Goal: Complete application form: Complete application form

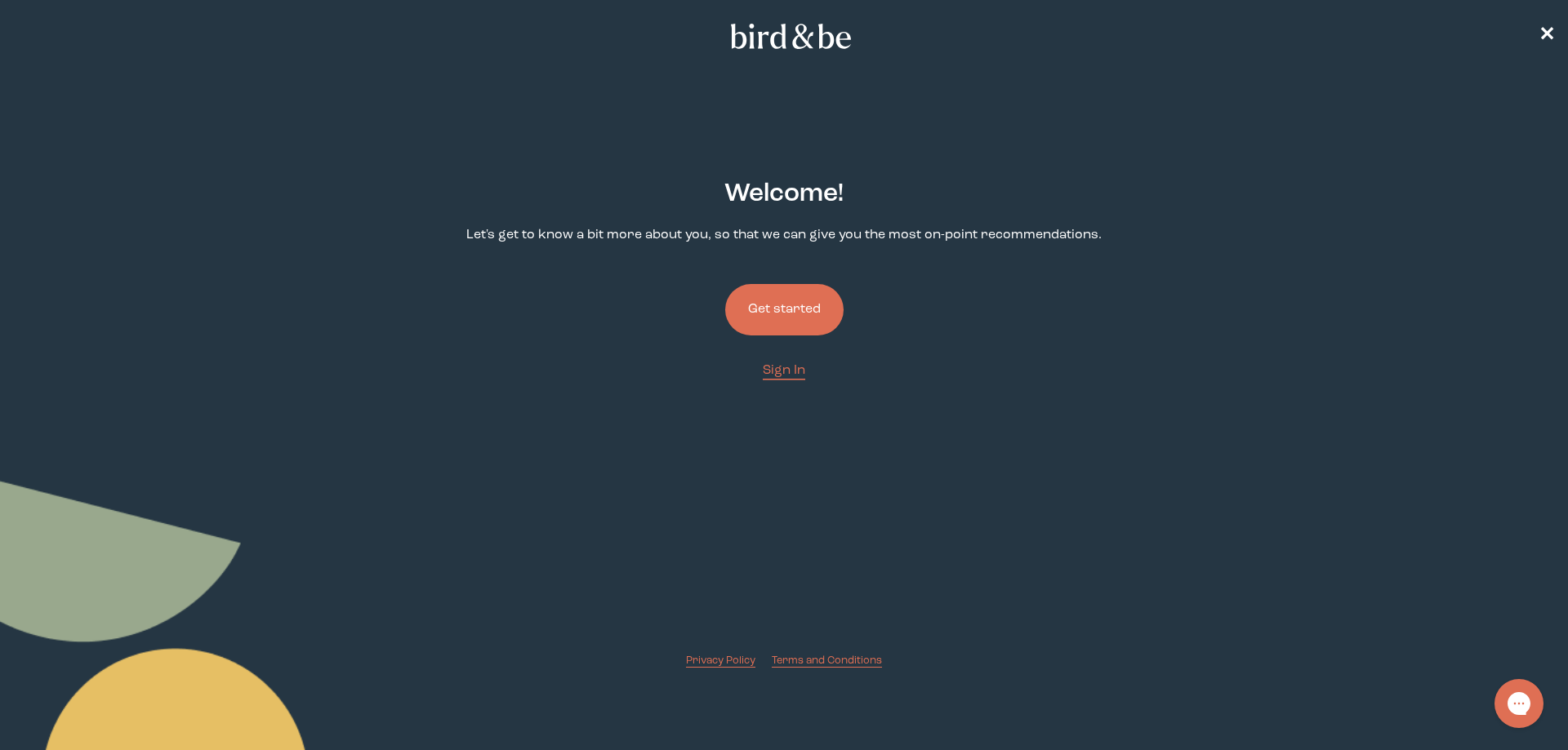
click at [822, 305] on button "Get started" at bounding box center [784, 310] width 118 height 52
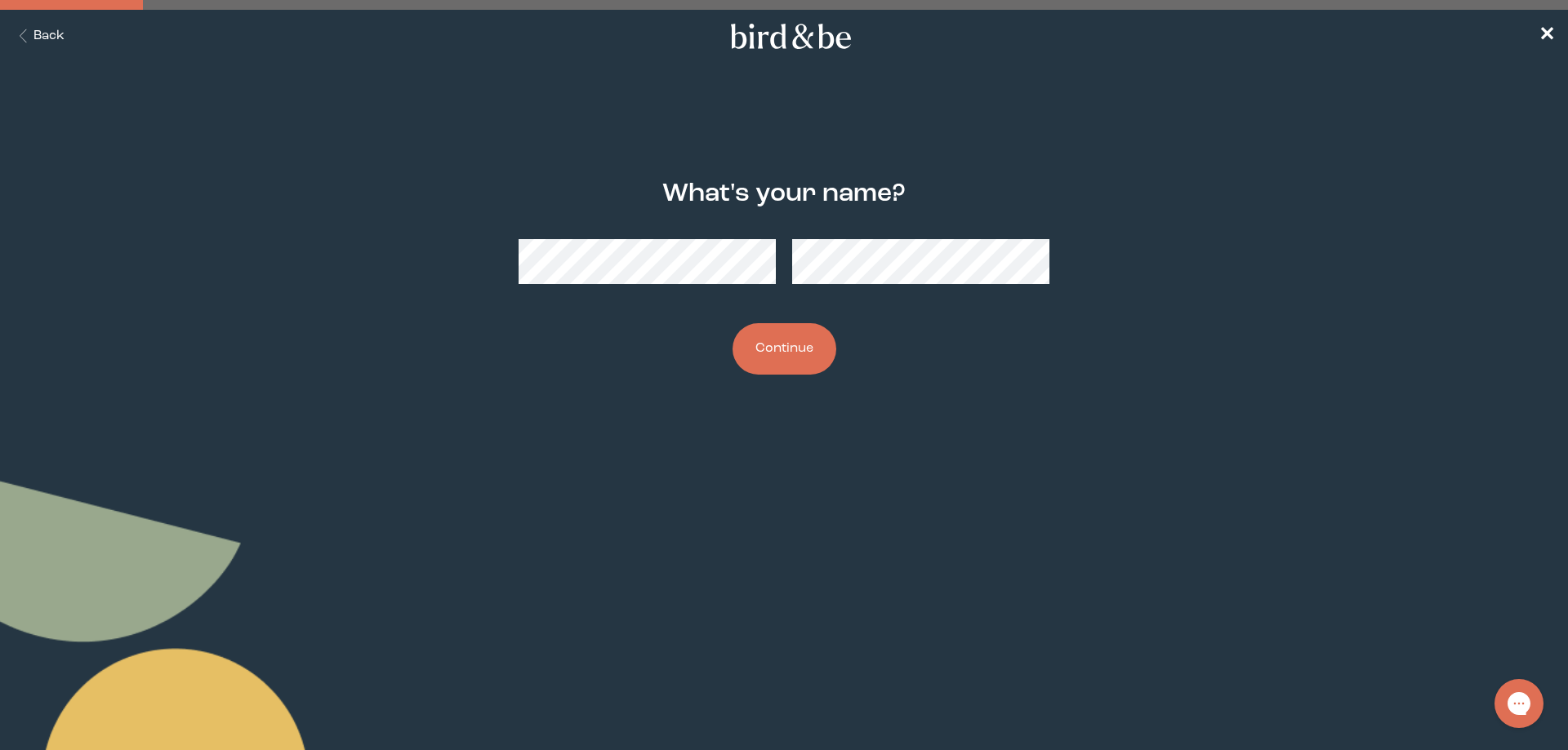
click at [805, 340] on button "Continue" at bounding box center [784, 350] width 104 height 52
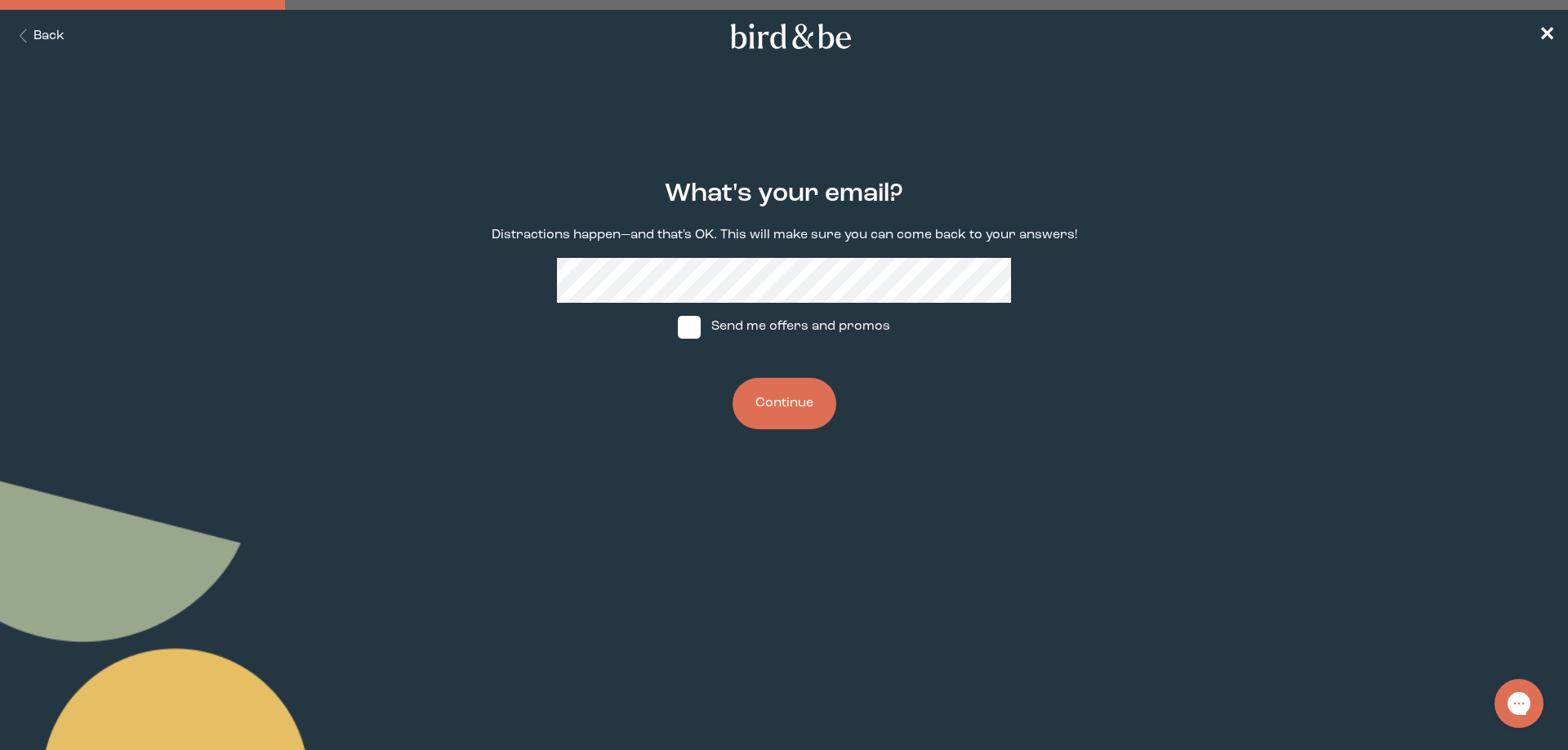
click at [681, 332] on span at bounding box center [690, 327] width 23 height 23
click at [678, 327] on input "Send me offers and promos" at bounding box center [677, 326] width 1 height 1
checkbox input "true"
click at [798, 403] on button "Continue" at bounding box center [784, 404] width 104 height 52
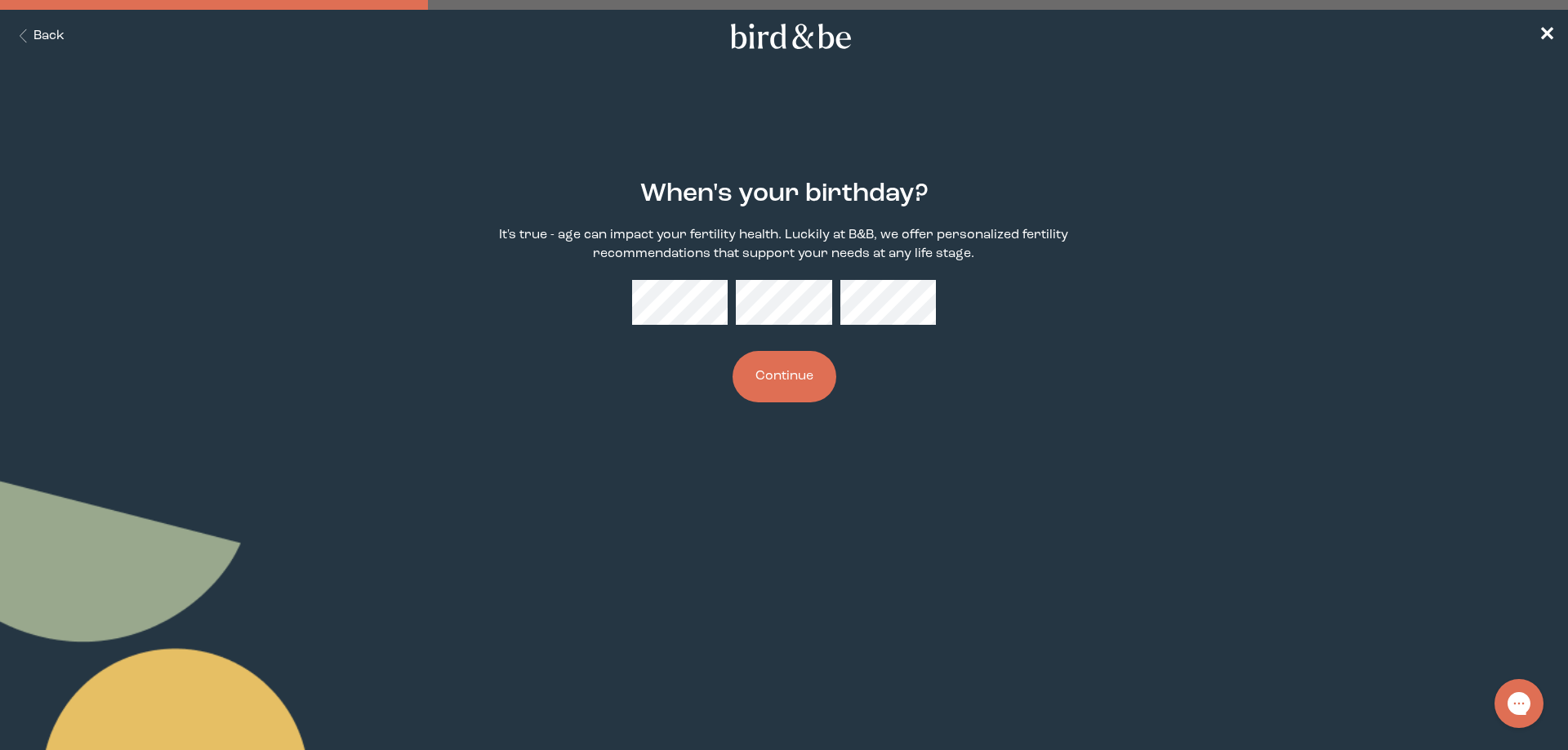
click at [809, 383] on button "Continue" at bounding box center [784, 377] width 104 height 52
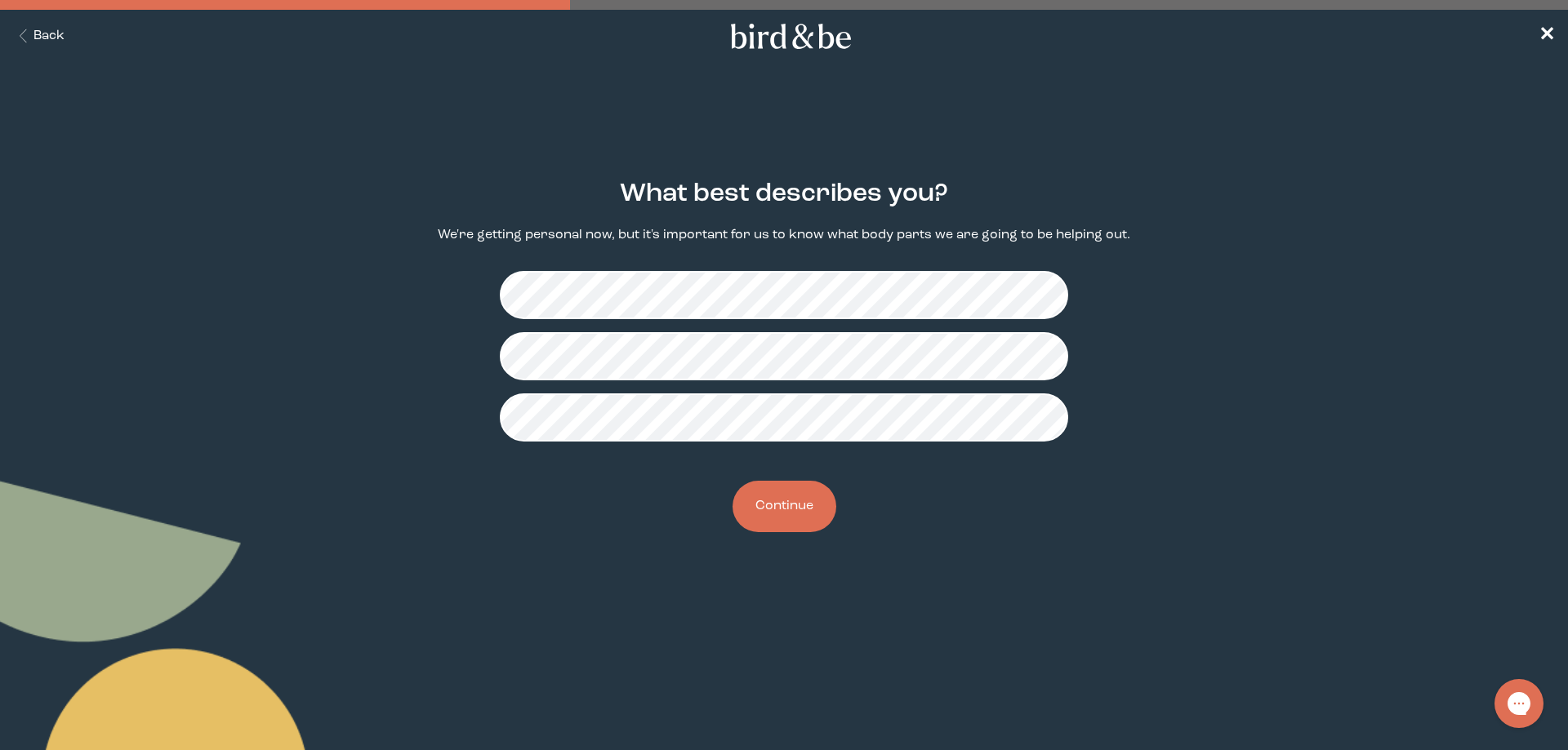
click at [794, 511] on button "Continue" at bounding box center [784, 507] width 104 height 52
click at [794, 512] on button "Continue" at bounding box center [784, 507] width 104 height 52
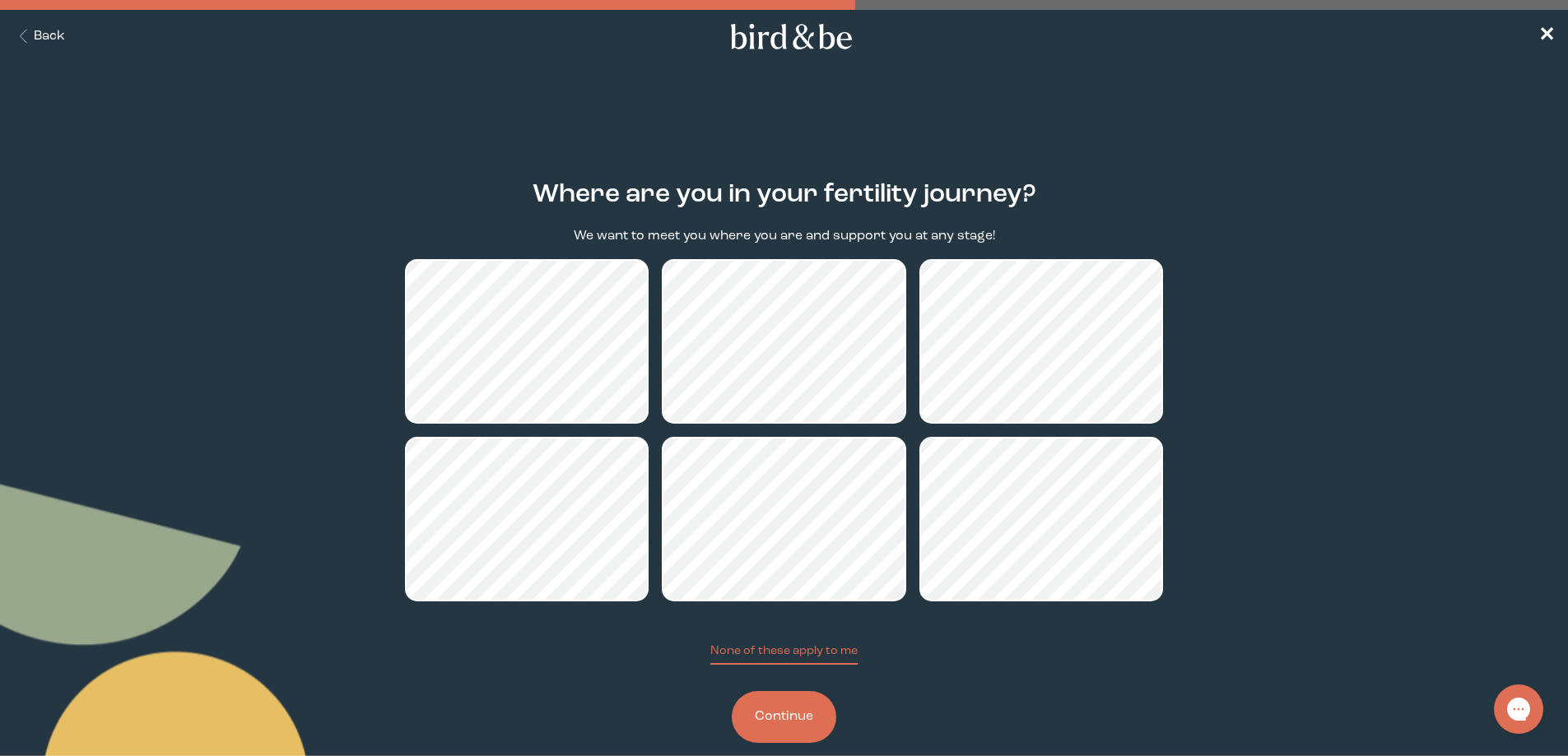
click at [811, 714] on button "Continue" at bounding box center [784, 717] width 105 height 52
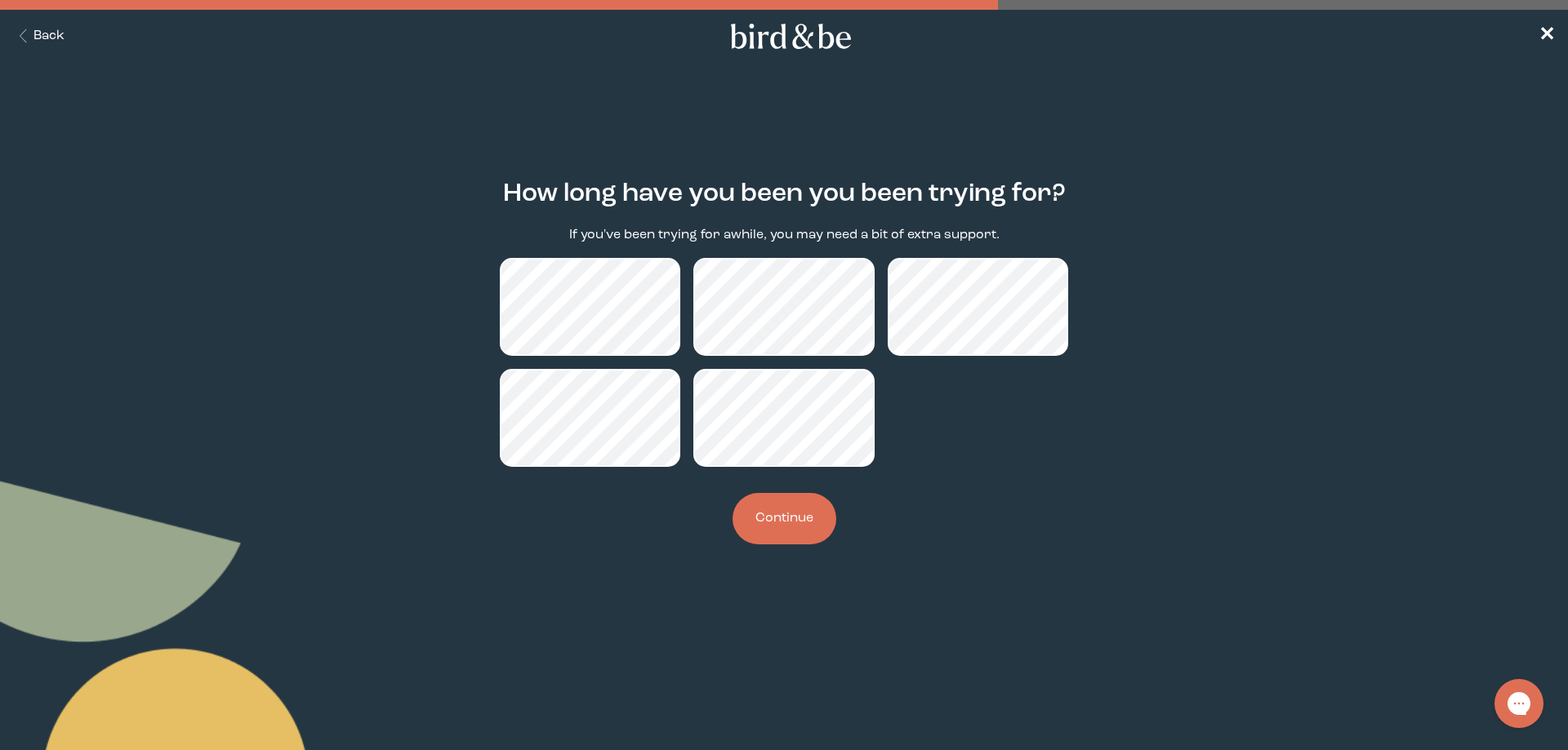
click at [796, 525] on button "Continue" at bounding box center [784, 518] width 104 height 52
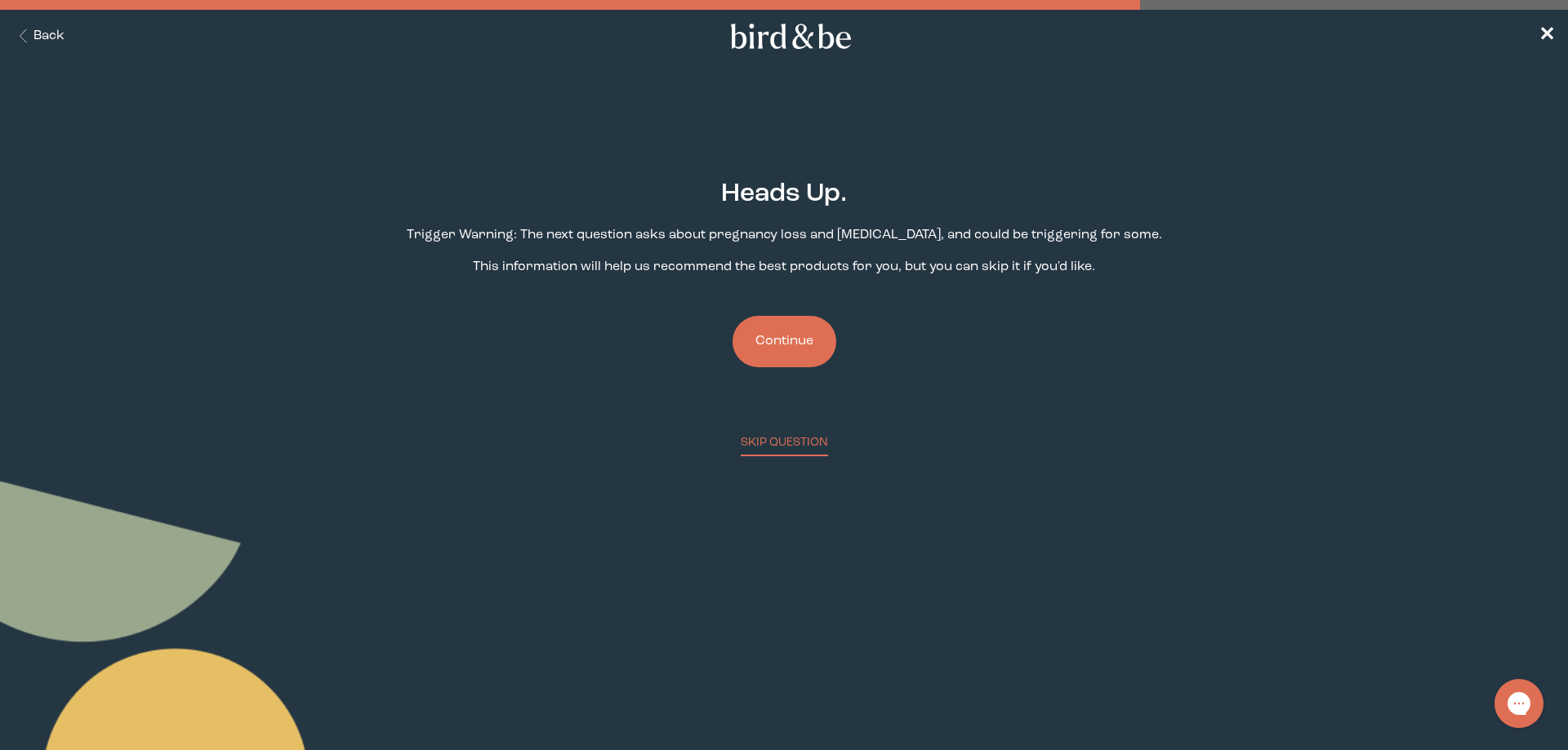
click at [784, 349] on button "Continue" at bounding box center [784, 341] width 104 height 52
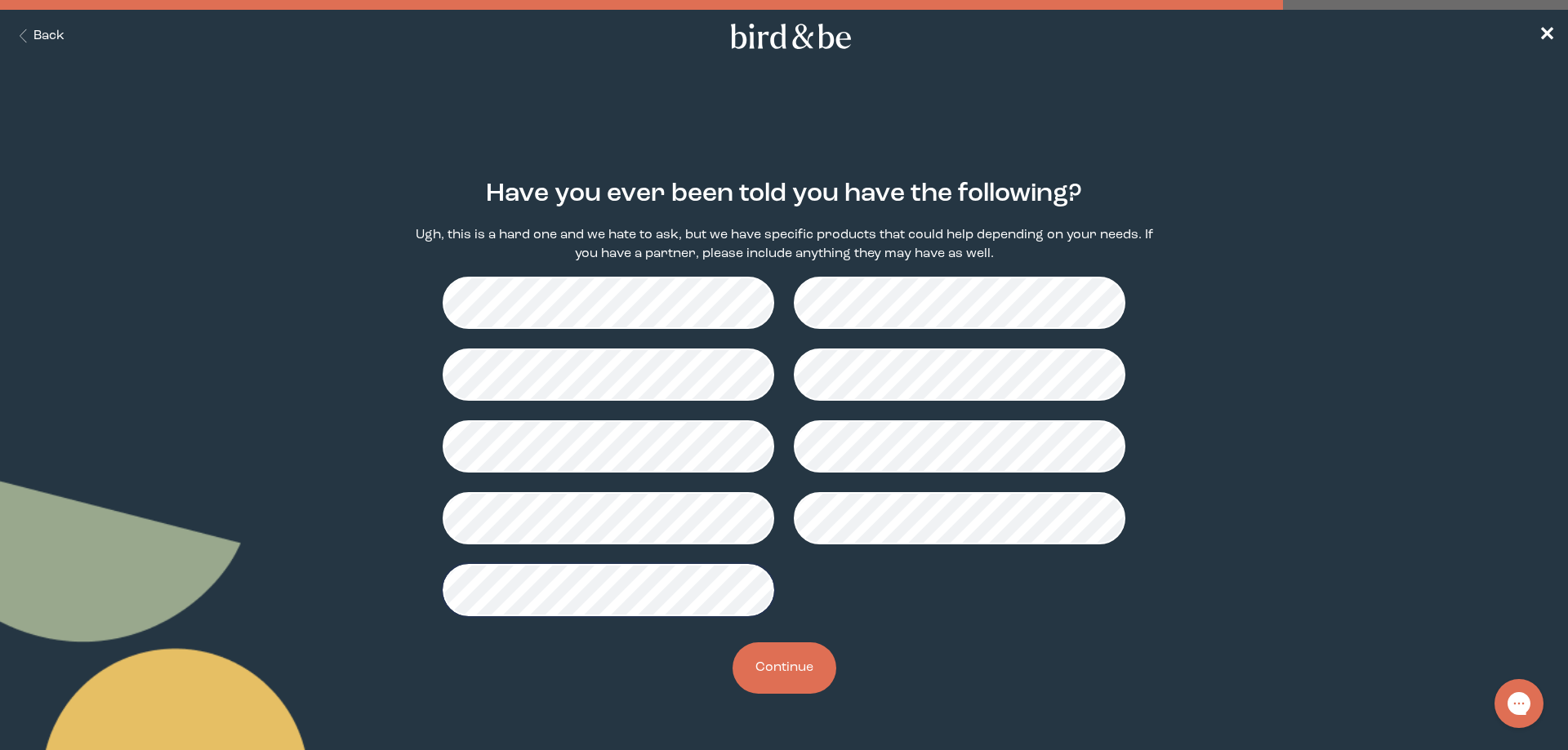
click at [795, 678] on button "Continue" at bounding box center [784, 669] width 104 height 52
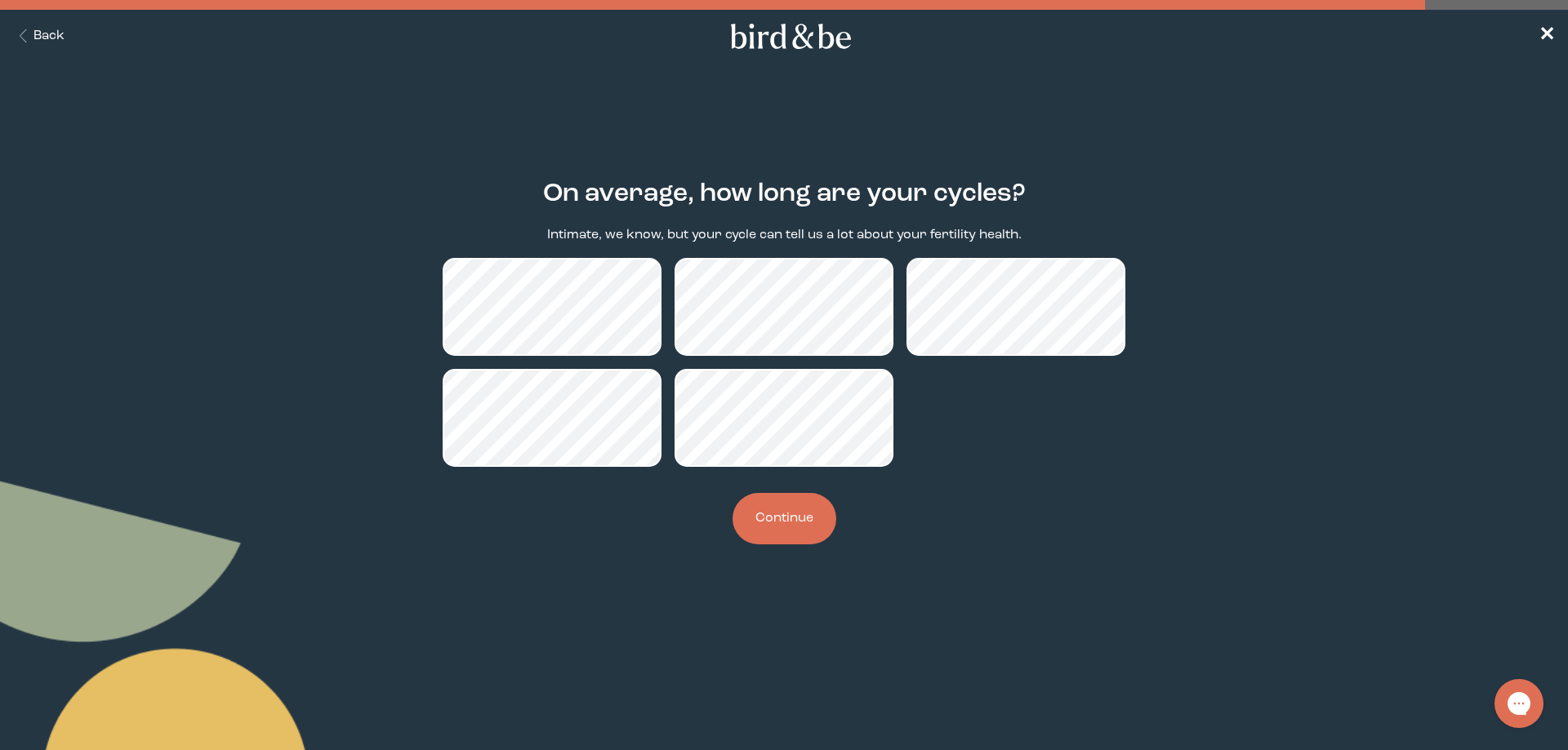
click at [794, 527] on button "Continue" at bounding box center [784, 518] width 104 height 52
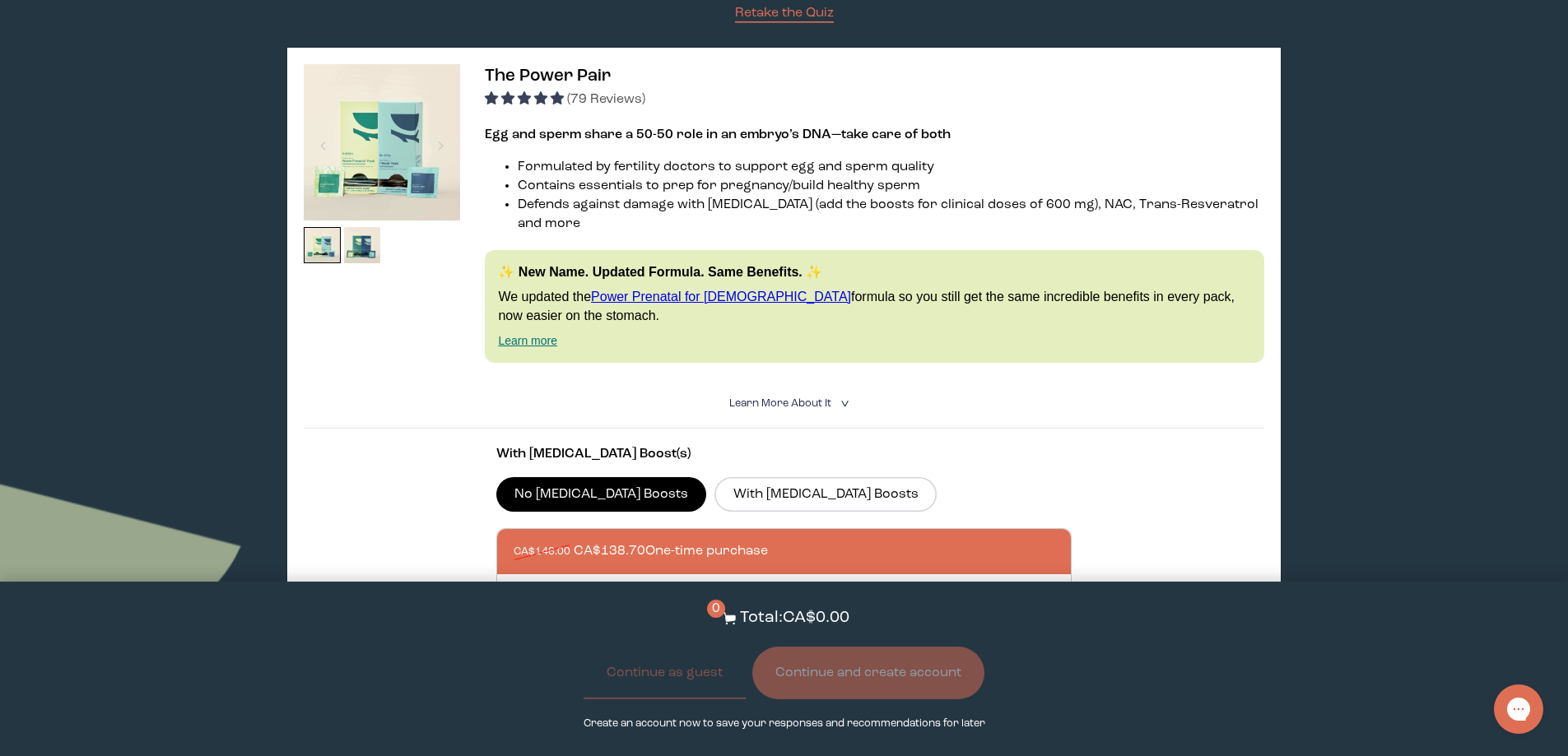
scroll to position [165, 0]
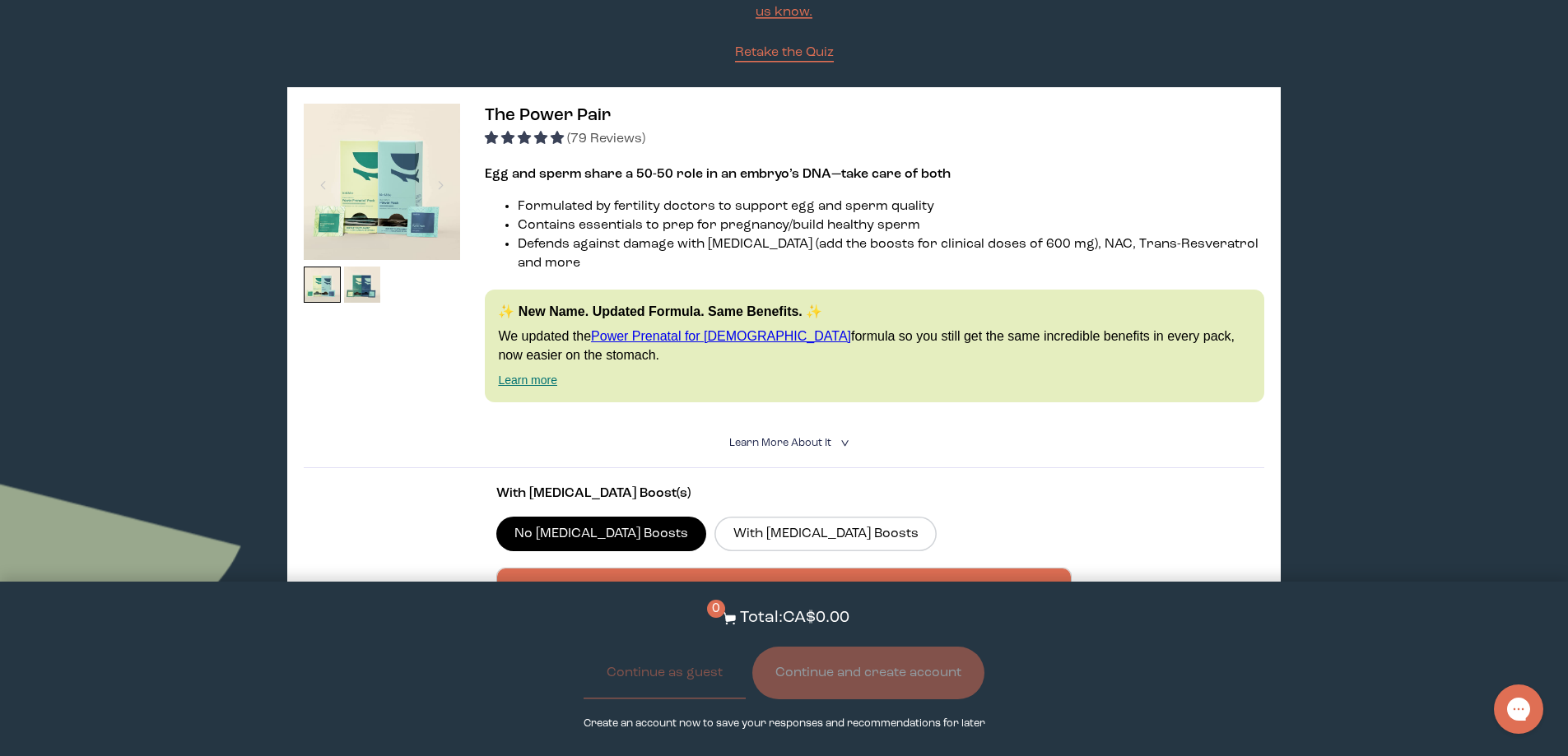
click at [691, 329] on link "Power Prenatal for [DEMOGRAPHIC_DATA]" at bounding box center [721, 336] width 261 height 14
